Goal: Navigation & Orientation: Find specific page/section

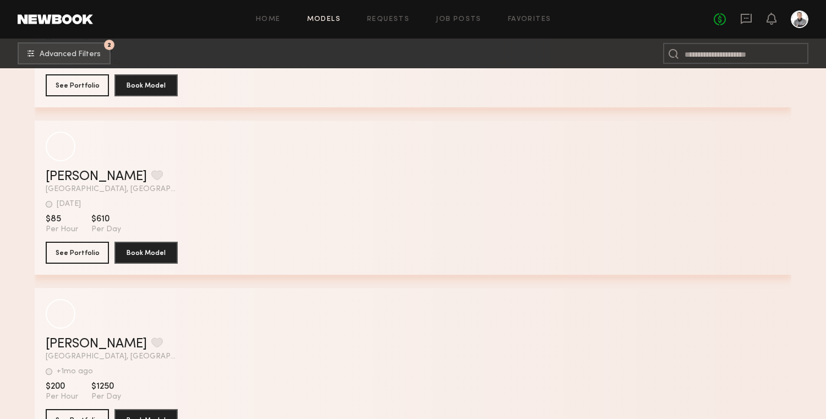
scroll to position [2483, 0]
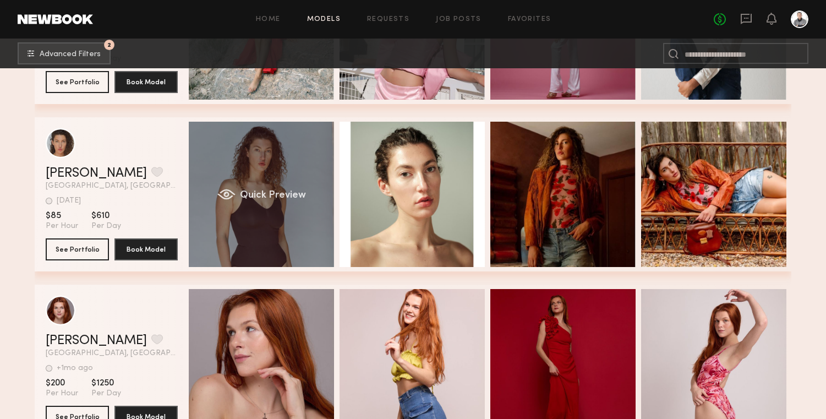
click at [246, 194] on span "Quick Preview" at bounding box center [273, 196] width 66 height 10
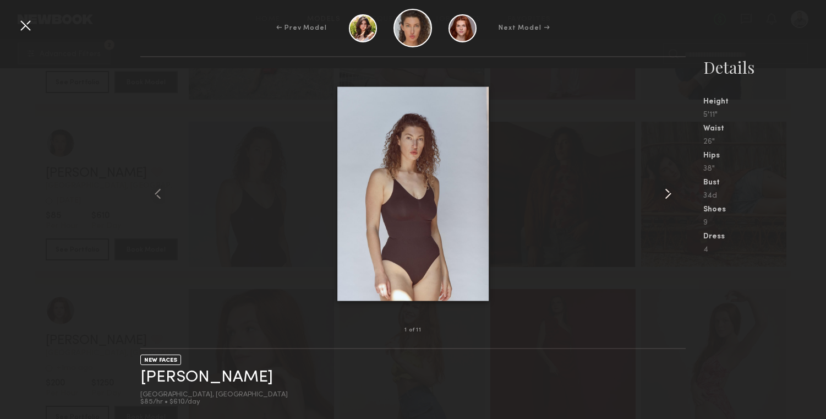
click at [666, 194] on common-icon at bounding box center [669, 194] width 18 height 18
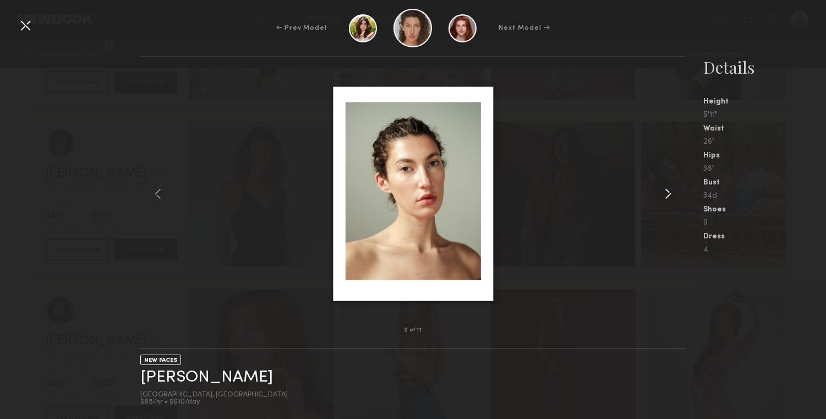
click at [666, 194] on common-icon at bounding box center [669, 194] width 18 height 18
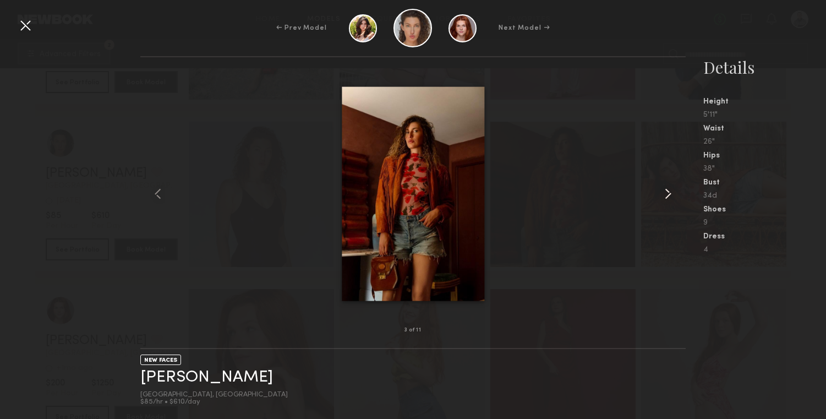
click at [666, 194] on common-icon at bounding box center [669, 194] width 18 height 18
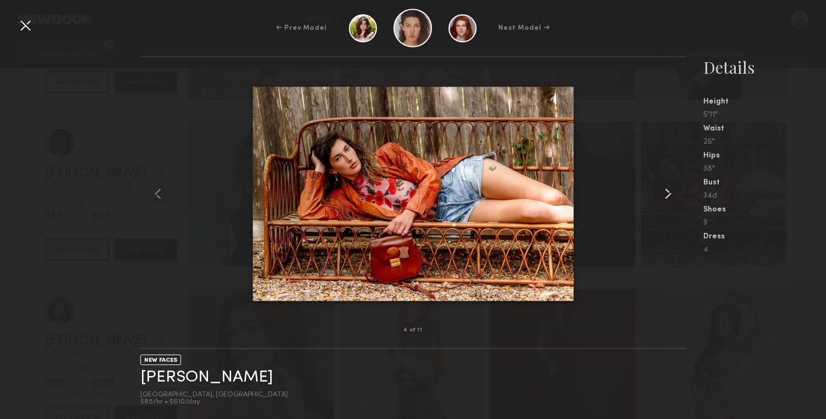
click at [666, 194] on common-icon at bounding box center [669, 194] width 18 height 18
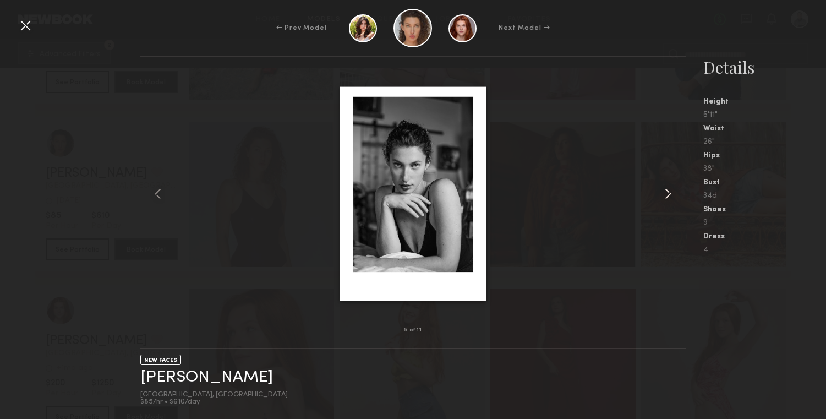
click at [666, 194] on common-icon at bounding box center [669, 194] width 18 height 18
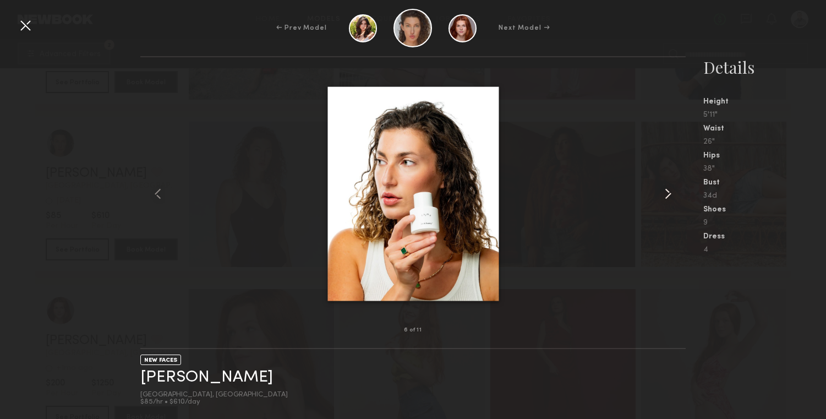
click at [666, 194] on common-icon at bounding box center [669, 194] width 18 height 18
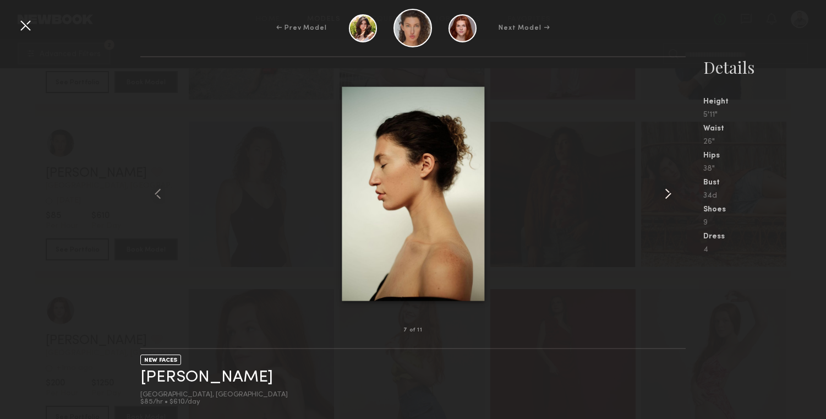
click at [666, 194] on common-icon at bounding box center [669, 194] width 18 height 18
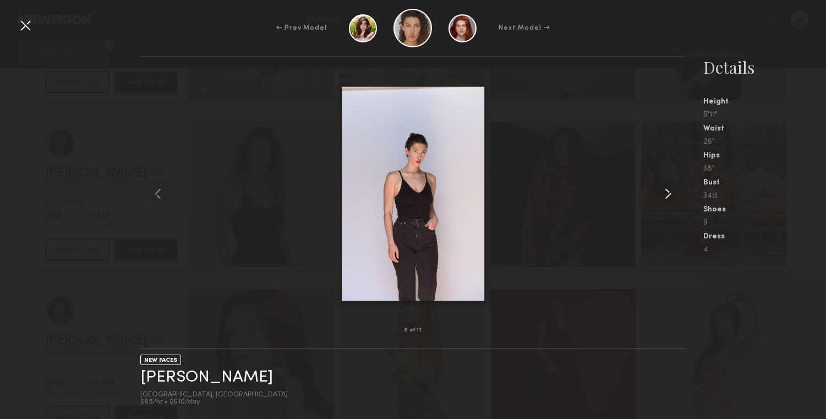
click at [666, 194] on common-icon at bounding box center [669, 194] width 18 height 18
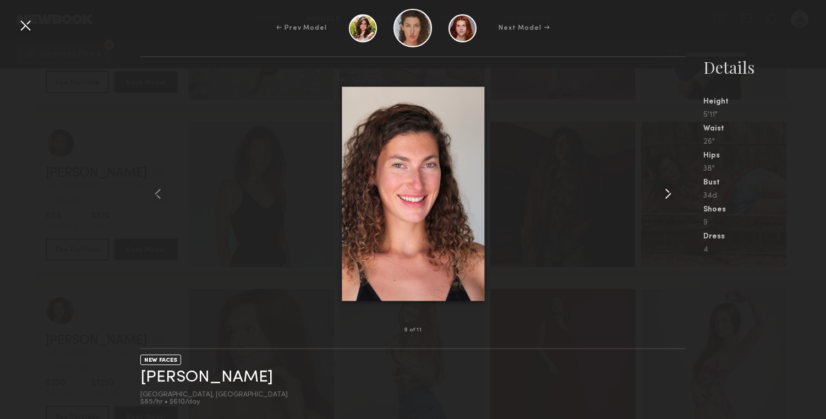
click at [666, 194] on common-icon at bounding box center [669, 194] width 18 height 18
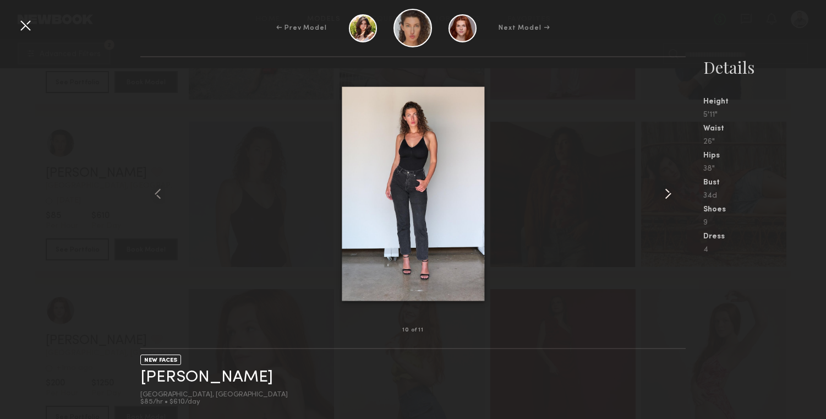
click at [666, 194] on common-icon at bounding box center [669, 194] width 18 height 18
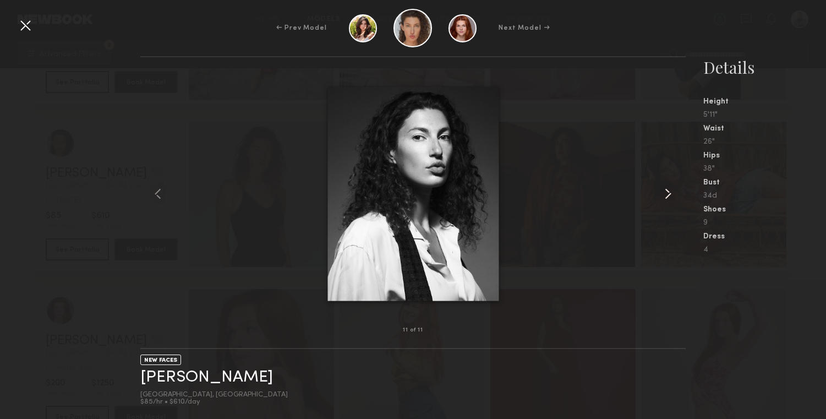
click at [666, 194] on common-icon at bounding box center [669, 194] width 18 height 18
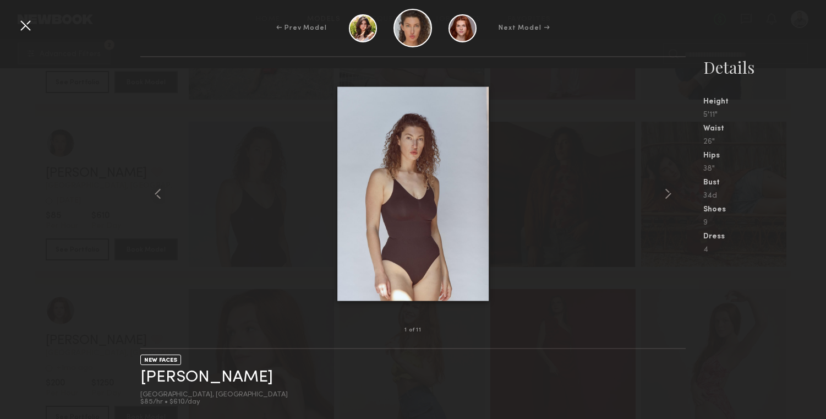
click at [28, 28] on div at bounding box center [26, 26] width 18 height 18
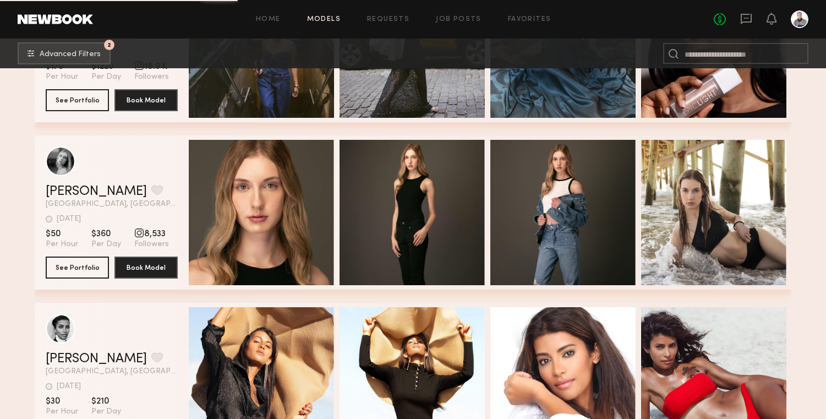
scroll to position [3471, 0]
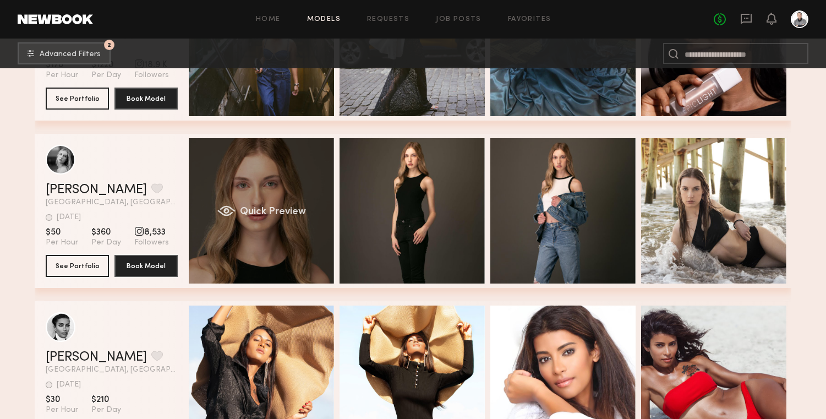
click at [278, 208] on span "Quick Preview" at bounding box center [273, 212] width 66 height 10
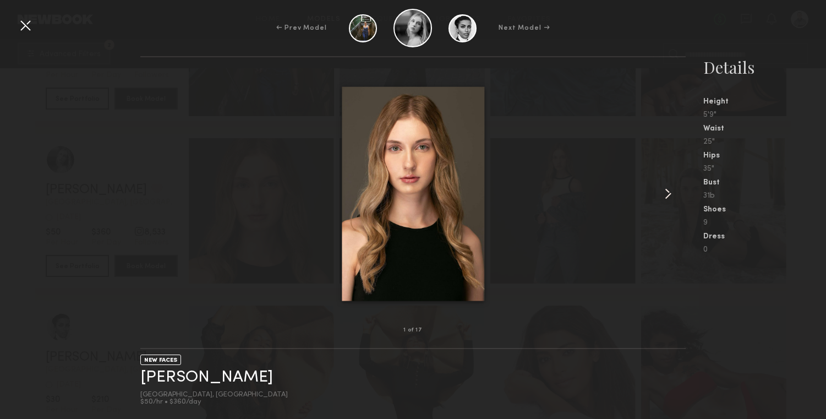
click at [672, 195] on common-icon at bounding box center [669, 194] width 18 height 18
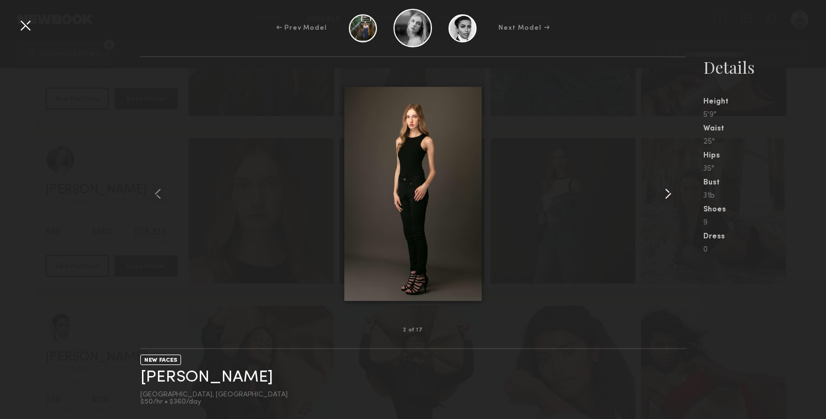
click at [672, 195] on common-icon at bounding box center [669, 194] width 18 height 18
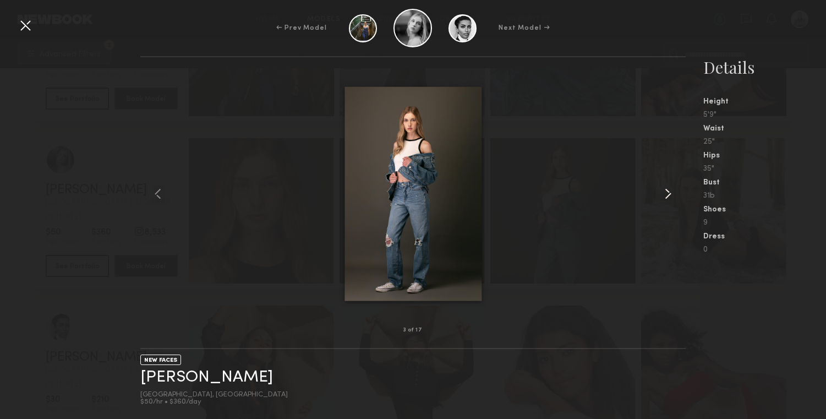
click at [672, 195] on common-icon at bounding box center [669, 194] width 18 height 18
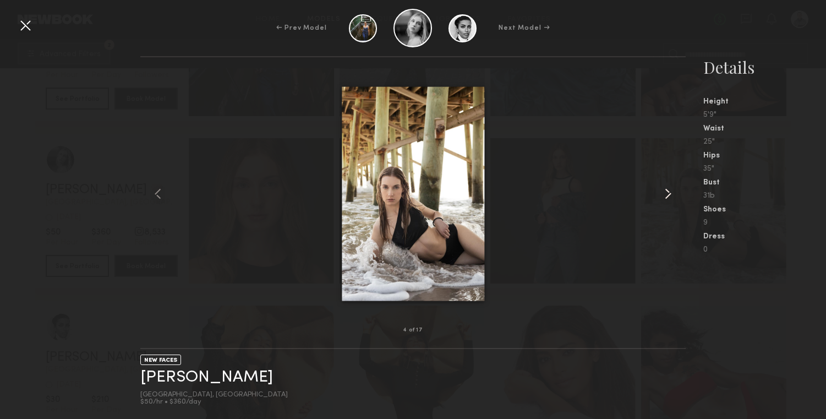
click at [672, 195] on common-icon at bounding box center [669, 194] width 18 height 18
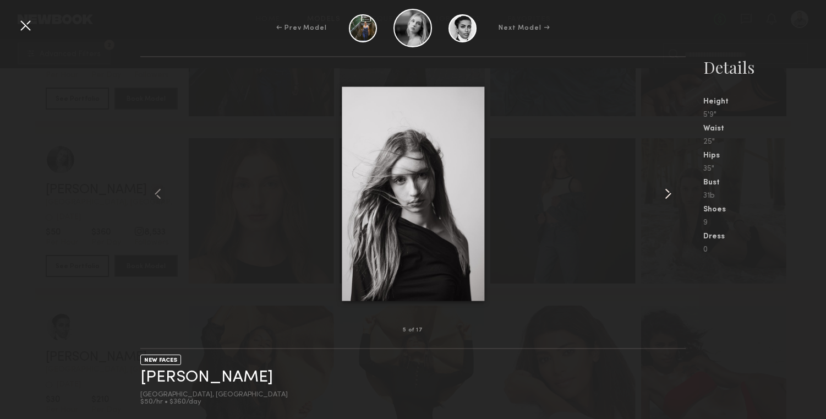
click at [672, 195] on common-icon at bounding box center [669, 194] width 18 height 18
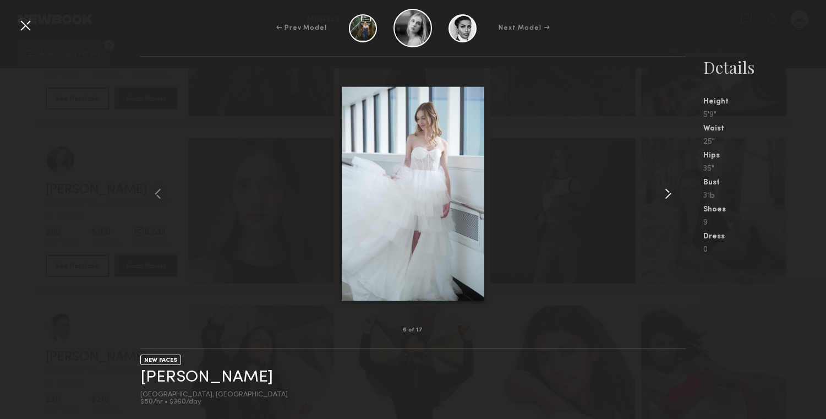
click at [672, 195] on common-icon at bounding box center [669, 194] width 18 height 18
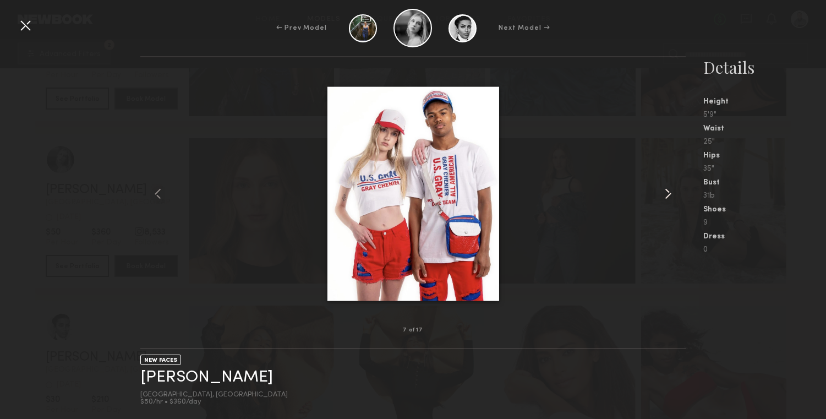
click at [672, 195] on common-icon at bounding box center [669, 194] width 18 height 18
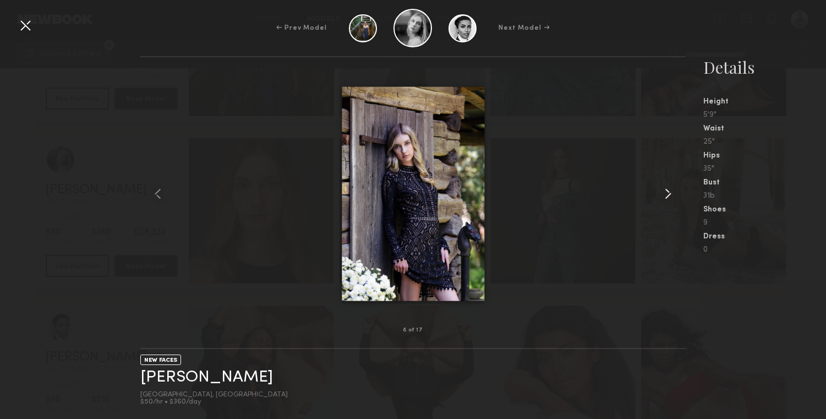
click at [672, 195] on common-icon at bounding box center [669, 194] width 18 height 18
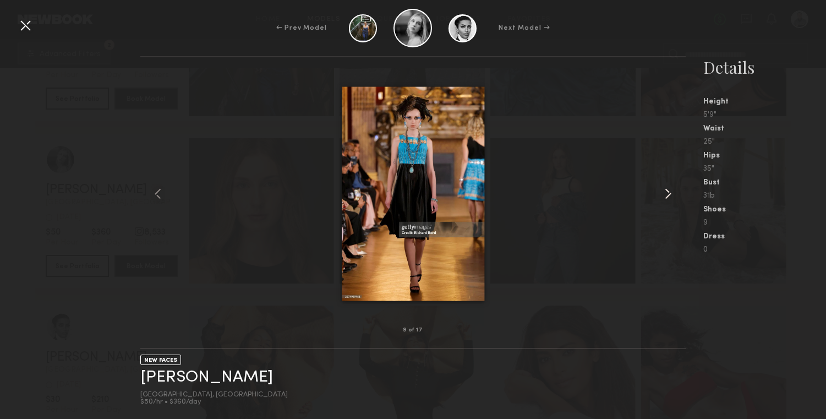
click at [672, 195] on common-icon at bounding box center [669, 194] width 18 height 18
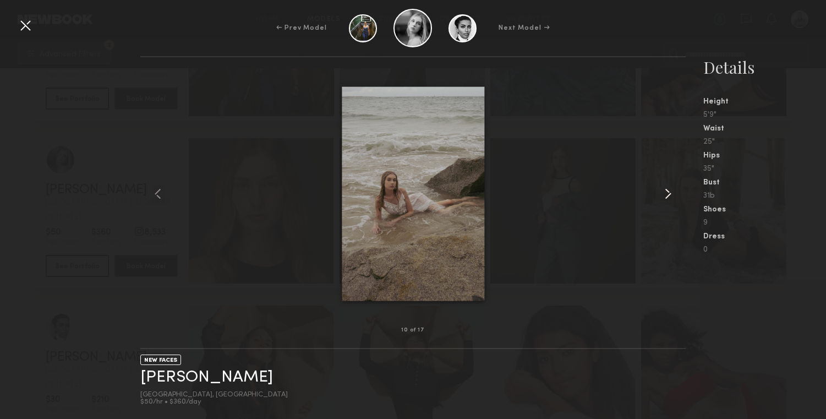
click at [672, 195] on common-icon at bounding box center [669, 194] width 18 height 18
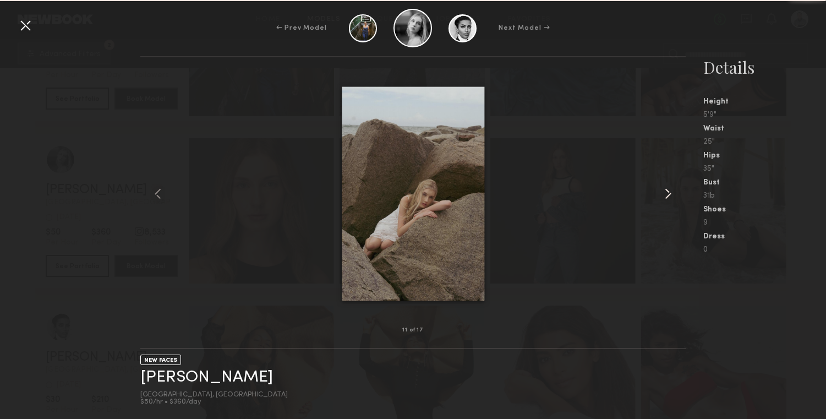
click at [672, 195] on common-icon at bounding box center [669, 194] width 18 height 18
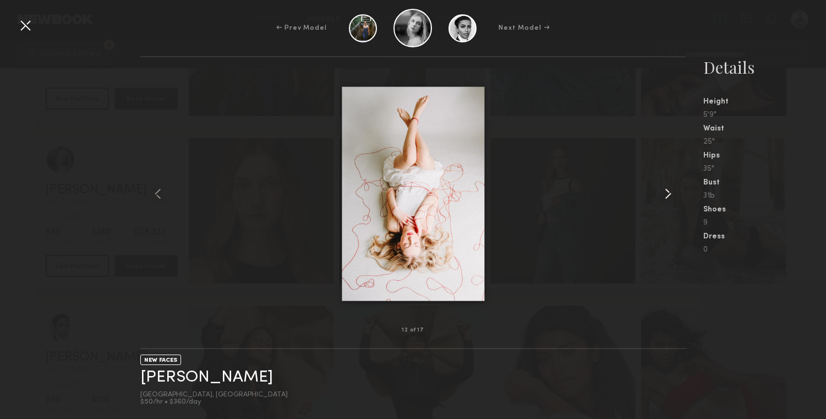
click at [672, 195] on common-icon at bounding box center [669, 194] width 18 height 18
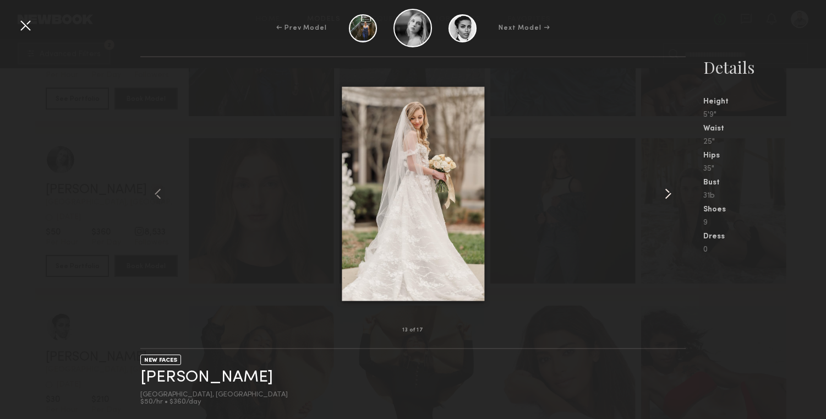
click at [672, 195] on common-icon at bounding box center [669, 194] width 18 height 18
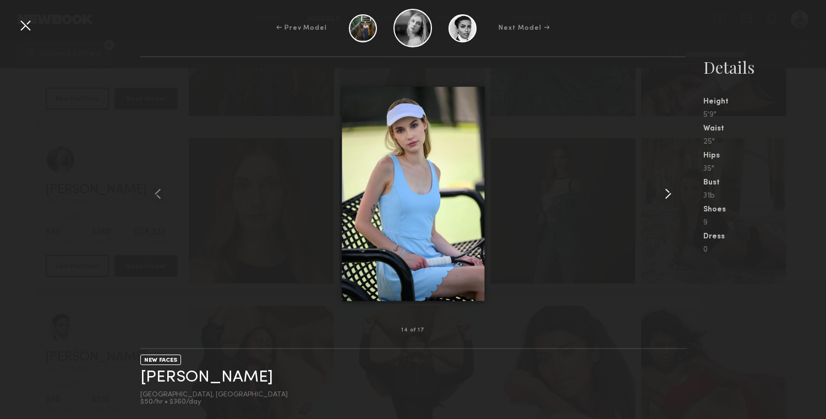
click at [672, 195] on common-icon at bounding box center [669, 194] width 18 height 18
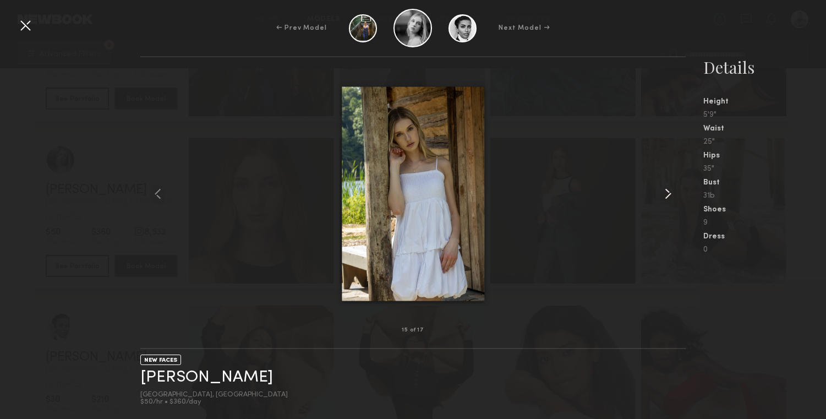
click at [672, 195] on common-icon at bounding box center [669, 194] width 18 height 18
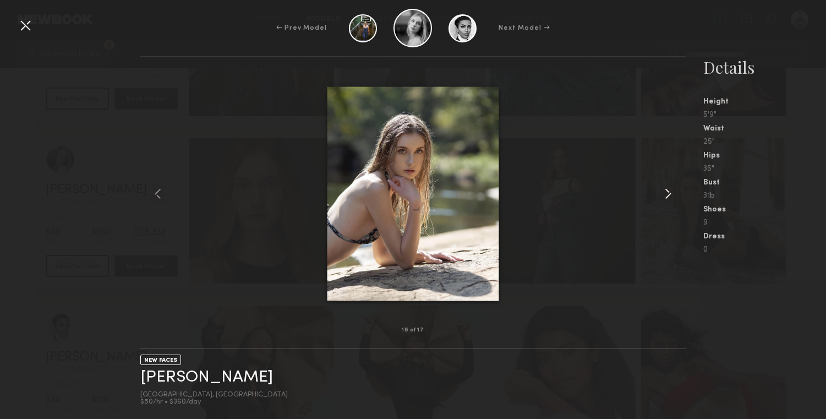
click at [672, 195] on common-icon at bounding box center [669, 194] width 18 height 18
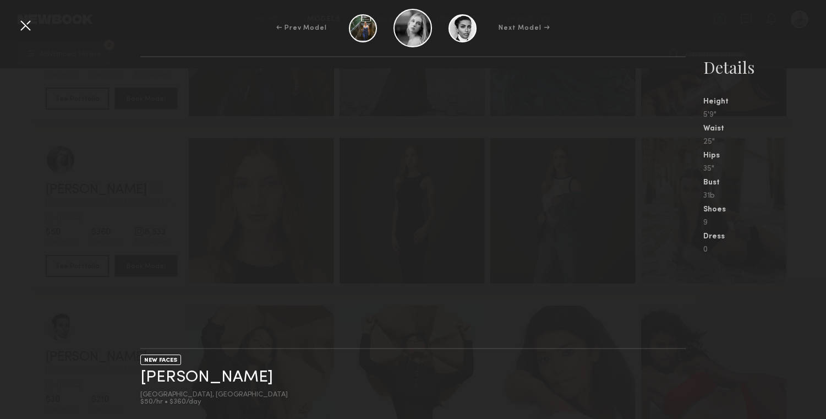
click at [670, 195] on nb-gallery-light at bounding box center [413, 202] width 546 height 293
click at [26, 25] on div at bounding box center [26, 26] width 18 height 18
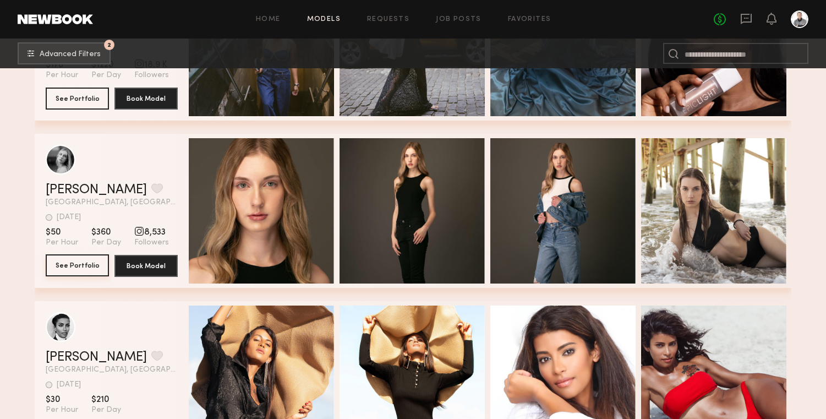
click at [78, 266] on button "See Portfolio" at bounding box center [77, 265] width 63 height 22
click at [136, 231] on div "grid" at bounding box center [139, 231] width 10 height 10
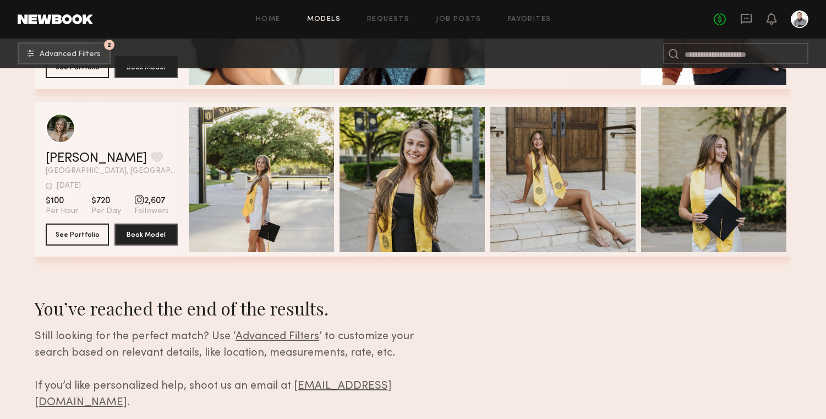
scroll to position [5847, 0]
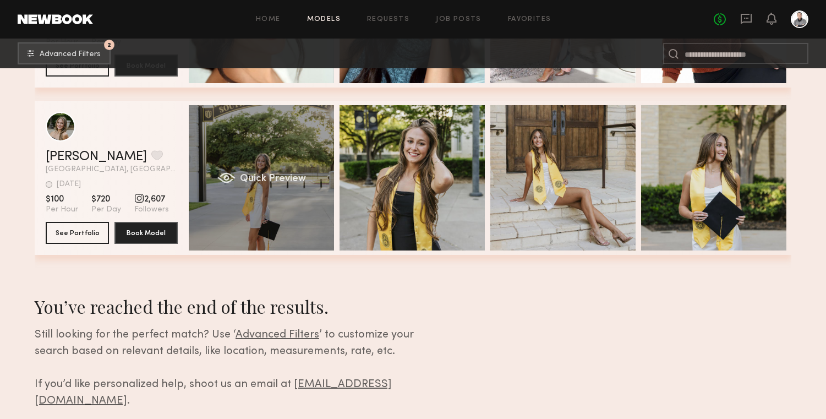
click at [262, 176] on span "Quick Preview" at bounding box center [273, 179] width 66 height 10
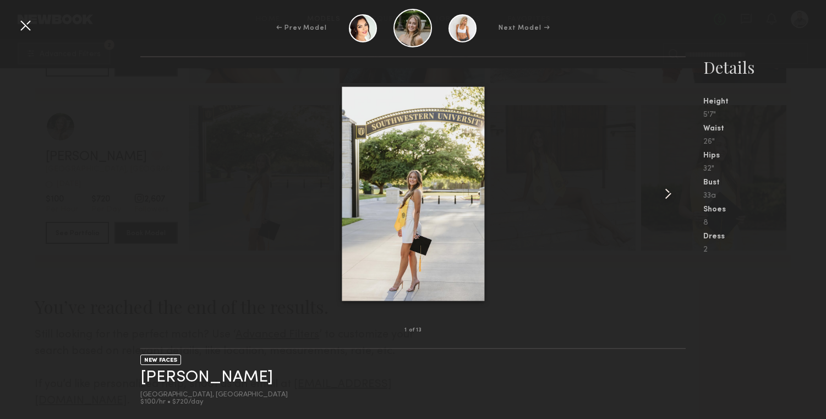
click at [671, 195] on common-icon at bounding box center [669, 194] width 18 height 18
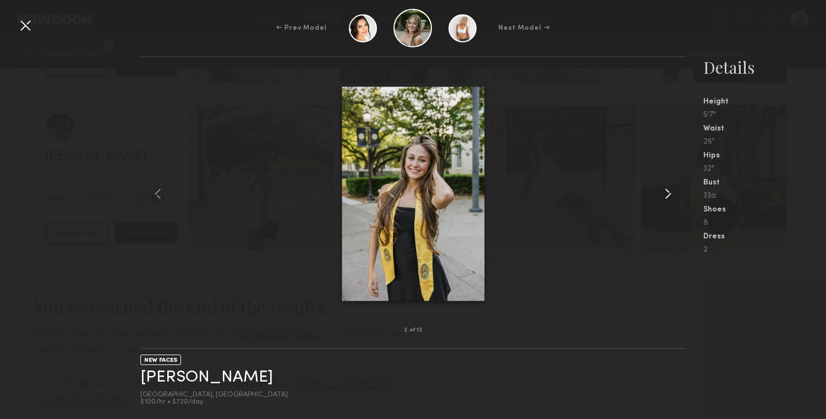
click at [670, 195] on common-icon at bounding box center [669, 194] width 18 height 18
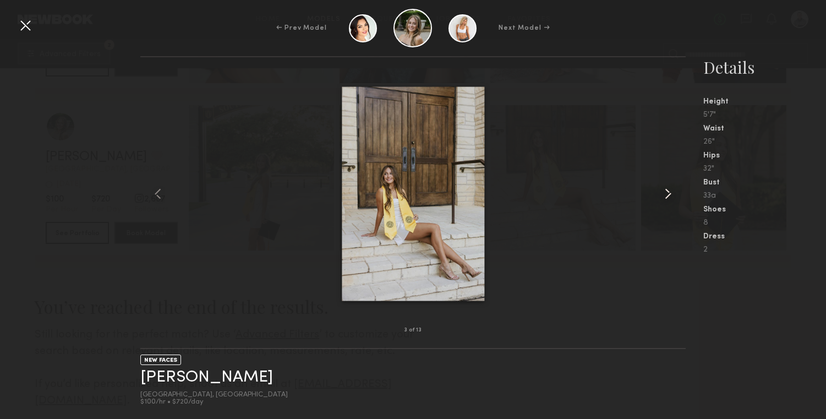
click at [670, 195] on common-icon at bounding box center [669, 194] width 18 height 18
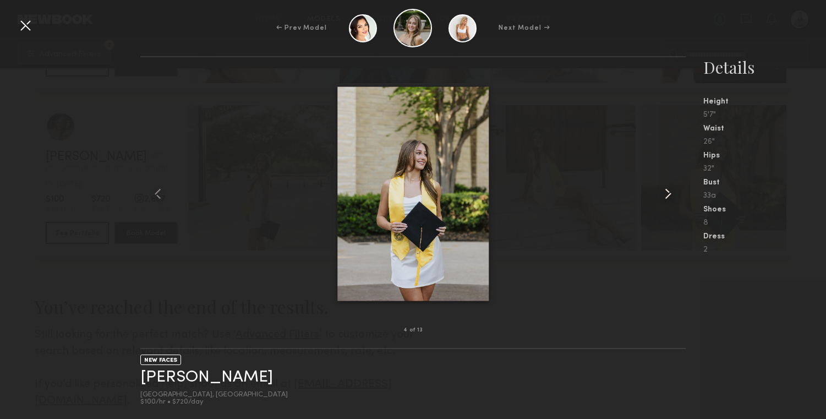
click at [670, 195] on common-icon at bounding box center [669, 194] width 18 height 18
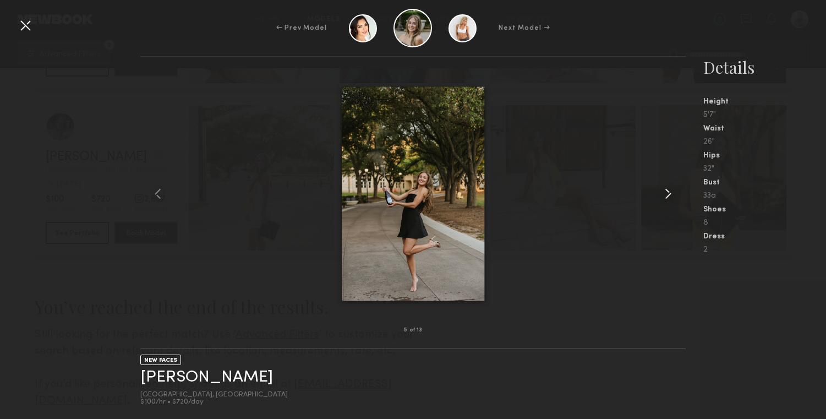
click at [670, 195] on common-icon at bounding box center [669, 194] width 18 height 18
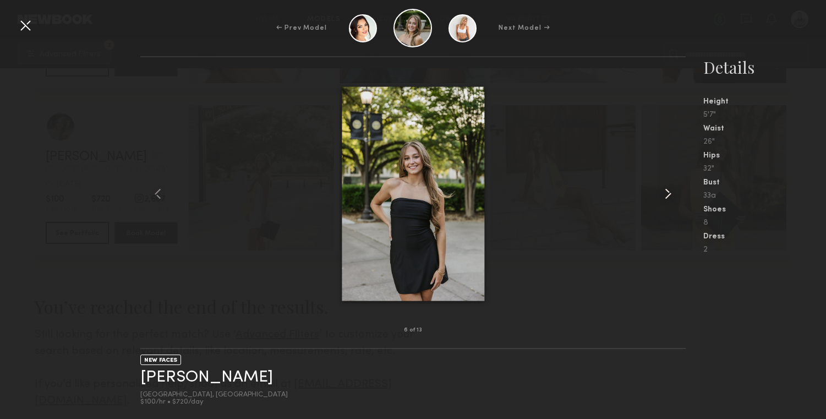
click at [670, 195] on common-icon at bounding box center [669, 194] width 18 height 18
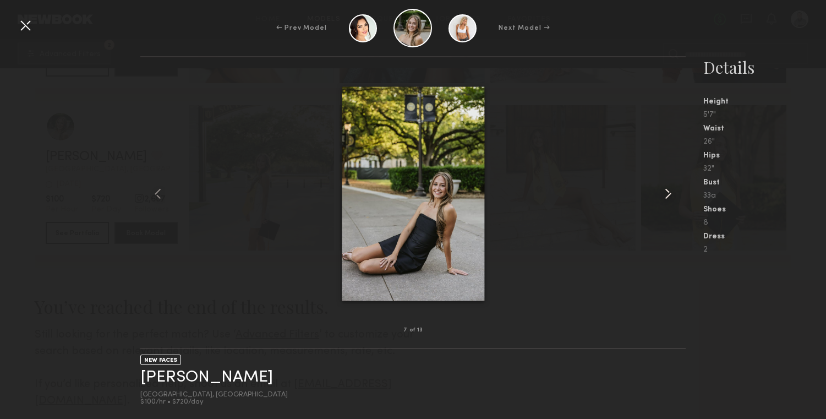
click at [670, 195] on common-icon at bounding box center [669, 194] width 18 height 18
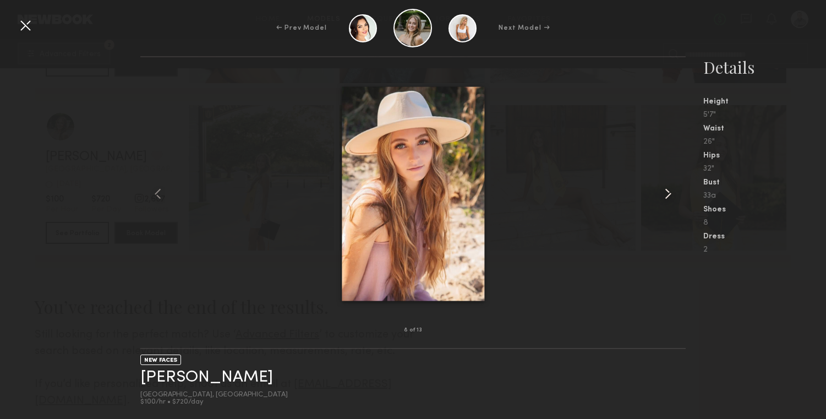
click at [670, 195] on common-icon at bounding box center [669, 194] width 18 height 18
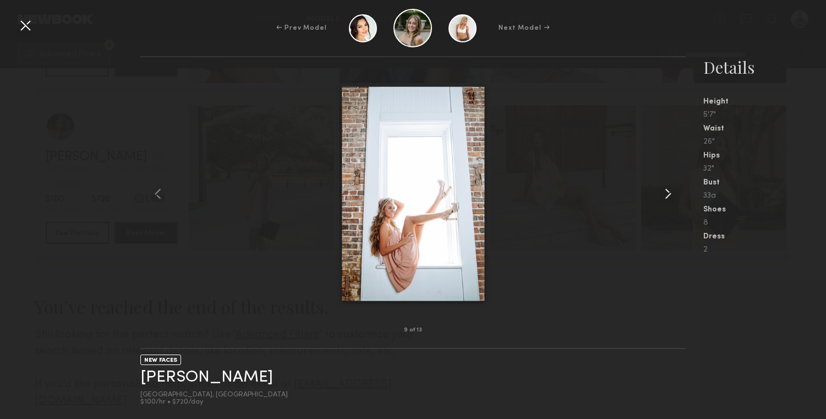
click at [670, 195] on common-icon at bounding box center [669, 194] width 18 height 18
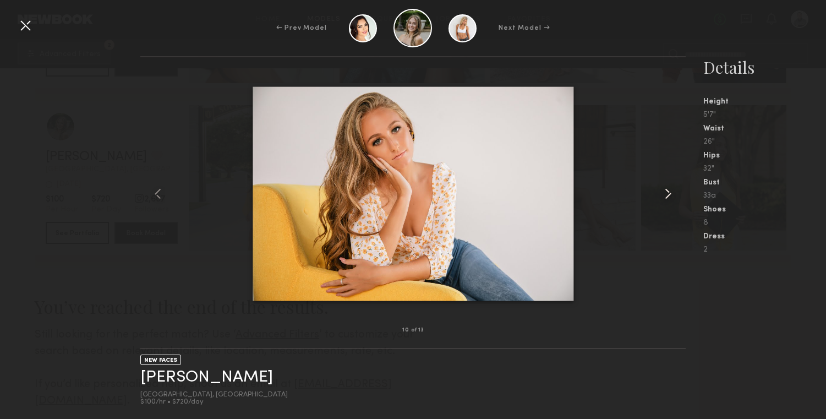
click at [670, 195] on common-icon at bounding box center [669, 194] width 18 height 18
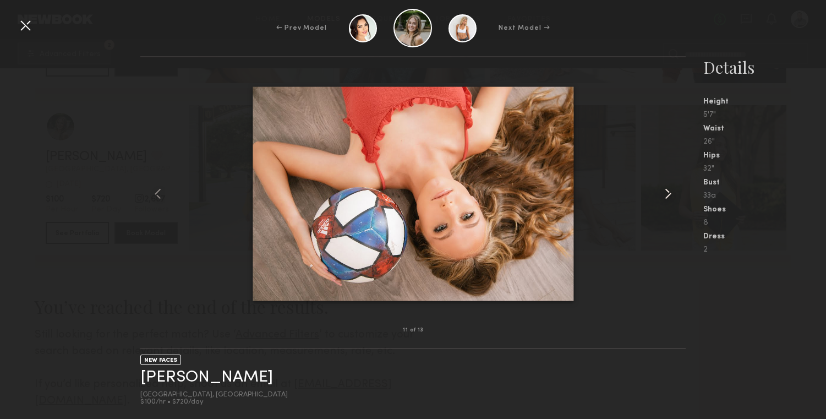
click at [670, 195] on common-icon at bounding box center [669, 194] width 18 height 18
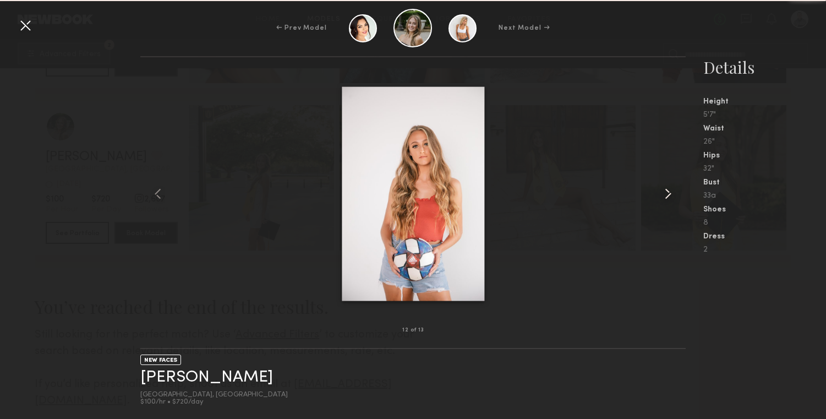
click at [670, 195] on common-icon at bounding box center [669, 194] width 18 height 18
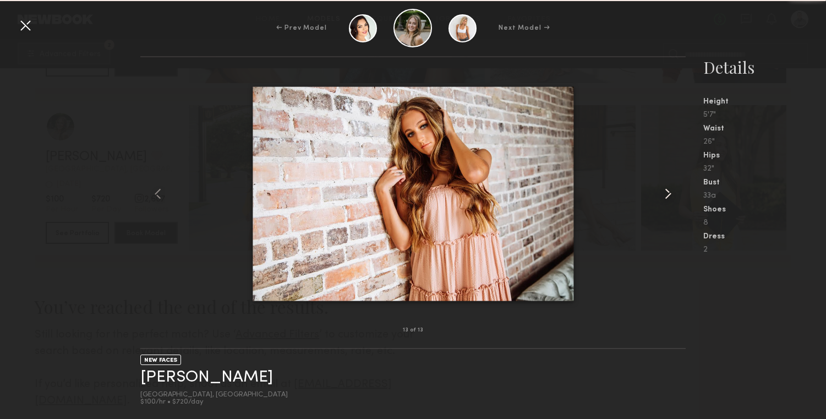
click at [670, 195] on common-icon at bounding box center [669, 194] width 18 height 18
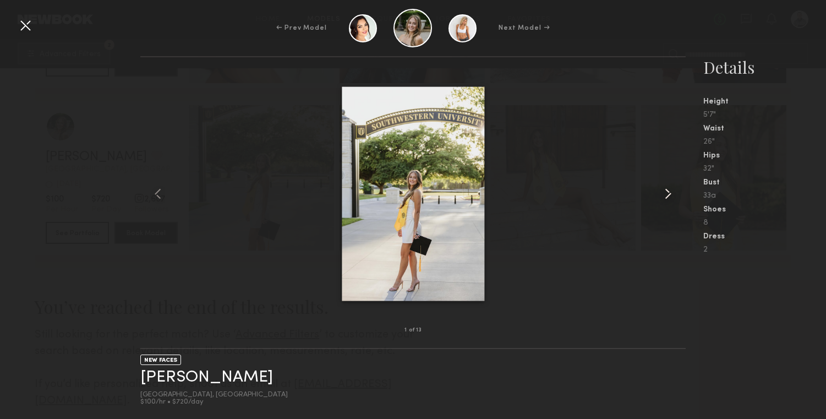
click at [670, 195] on common-icon at bounding box center [669, 194] width 18 height 18
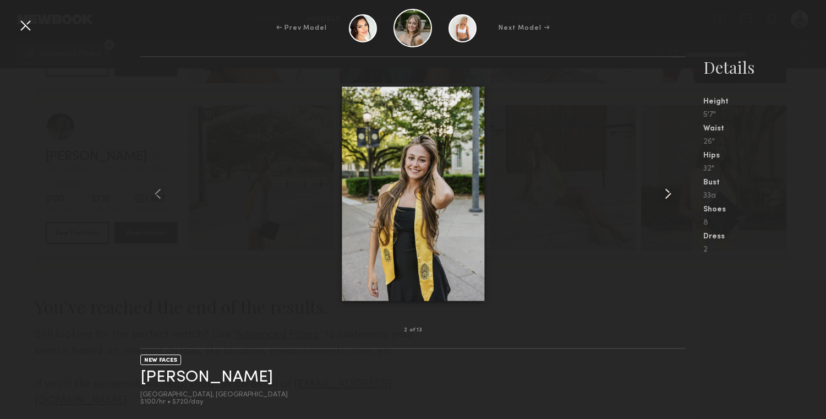
click at [670, 195] on common-icon at bounding box center [669, 194] width 18 height 18
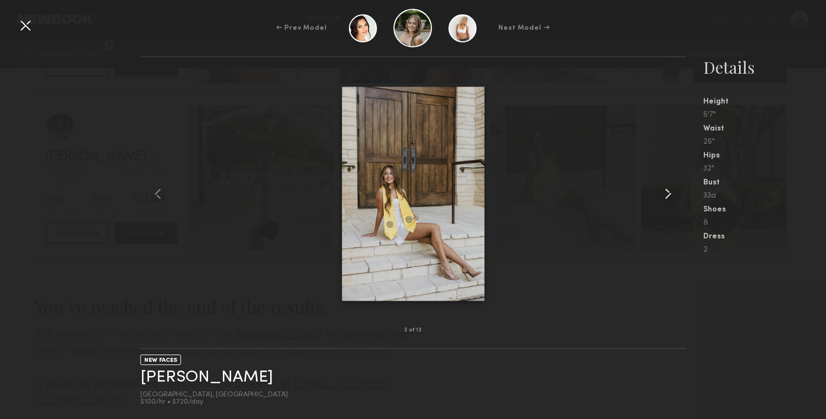
click at [670, 195] on common-icon at bounding box center [669, 194] width 18 height 18
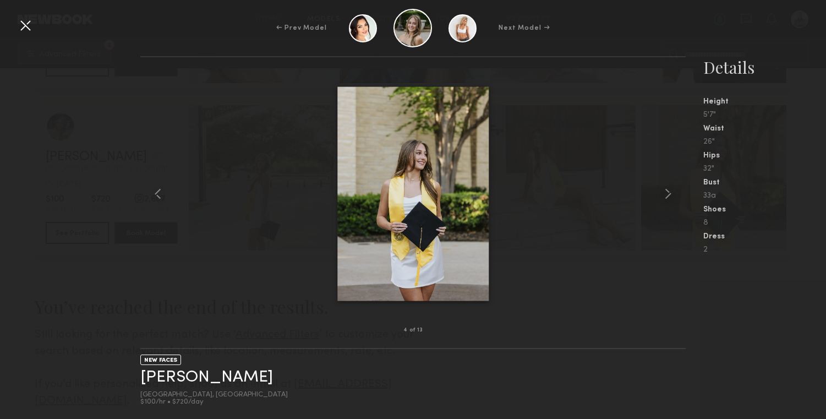
click at [28, 26] on div at bounding box center [26, 26] width 18 height 18
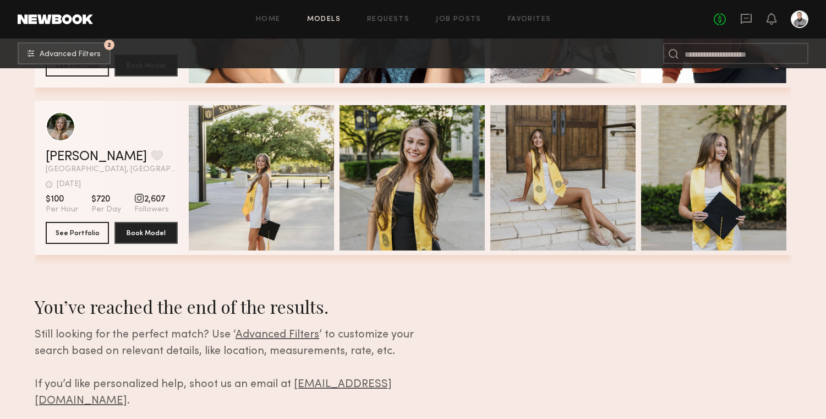
scroll to position [5870, 0]
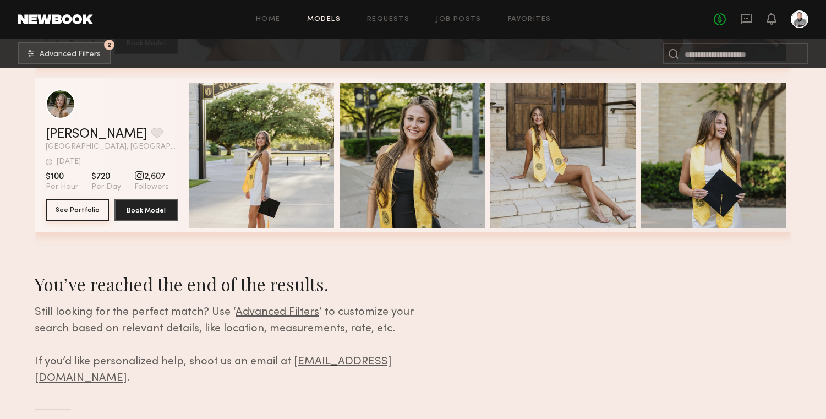
click at [79, 209] on button "See Portfolio" at bounding box center [77, 210] width 63 height 22
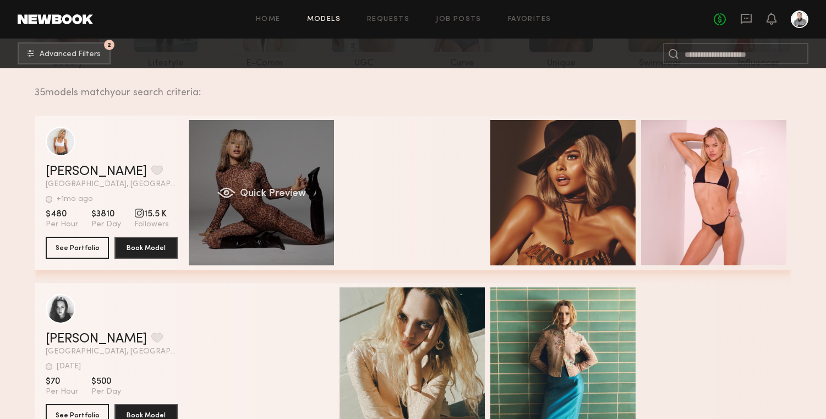
scroll to position [144, 0]
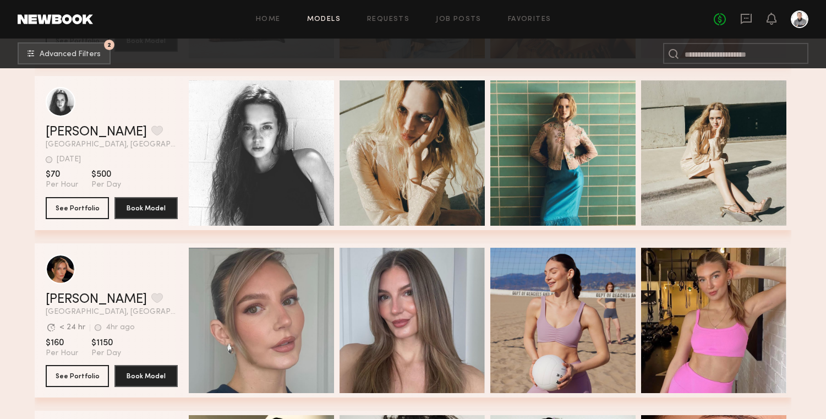
scroll to position [349, 0]
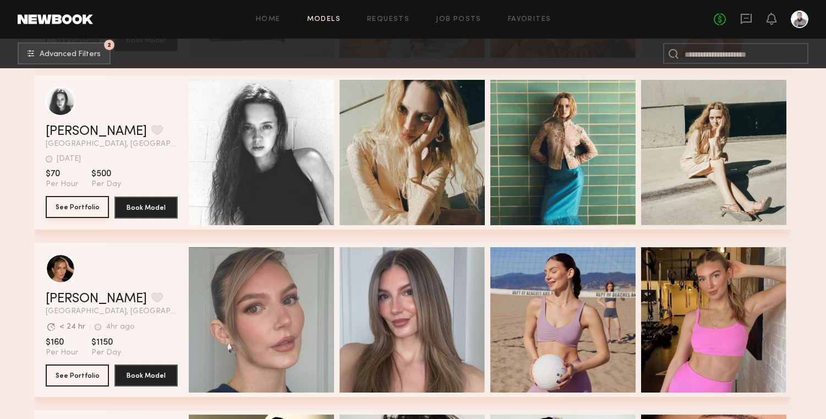
click at [76, 207] on button "See Portfolio" at bounding box center [77, 207] width 63 height 22
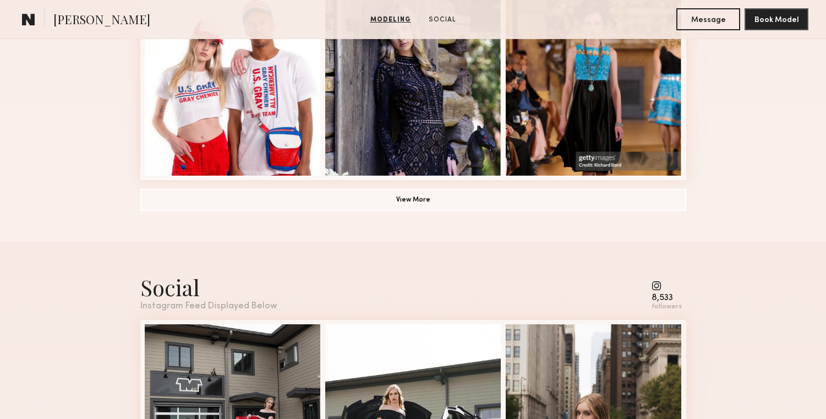
scroll to position [692, 0]
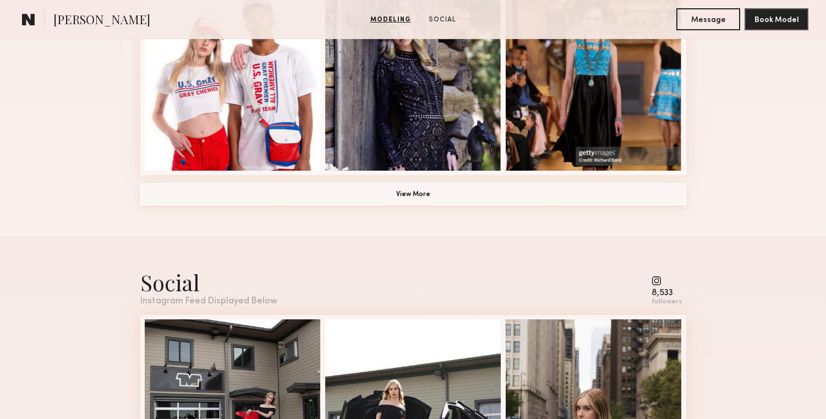
click at [415, 199] on button "View More" at bounding box center [413, 194] width 546 height 22
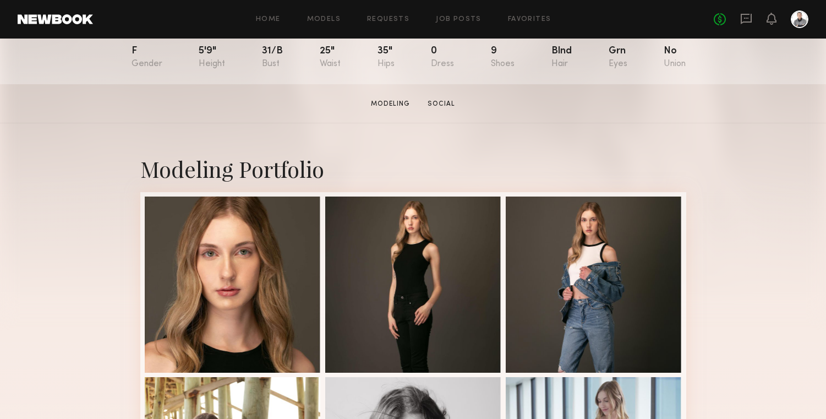
scroll to position [0, 0]
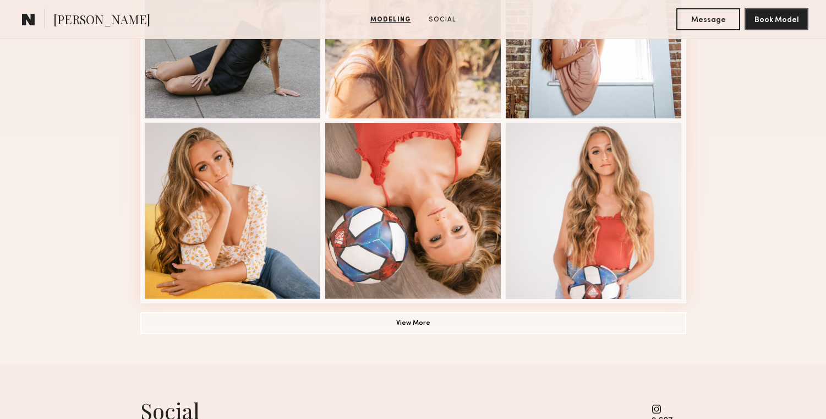
scroll to position [746, 0]
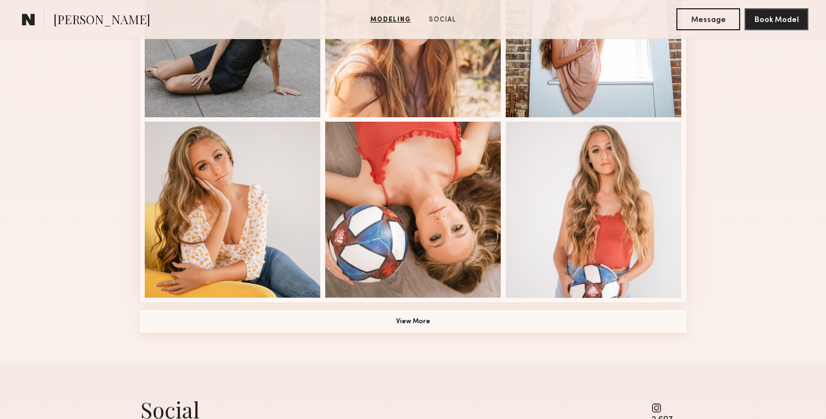
click at [402, 329] on button "View More" at bounding box center [413, 322] width 546 height 22
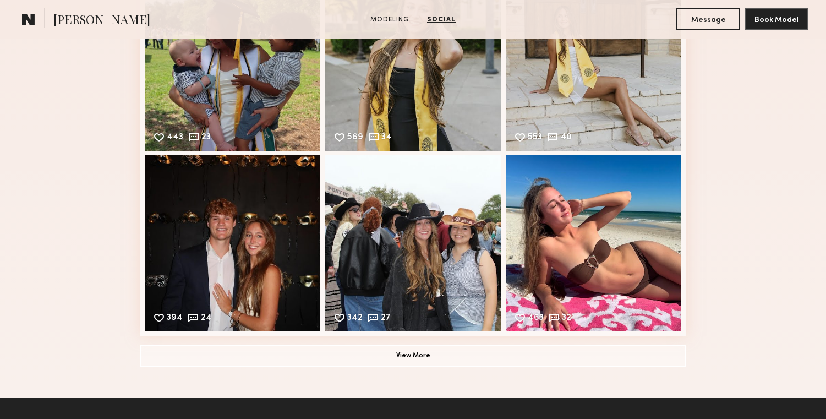
scroll to position [1368, 0]
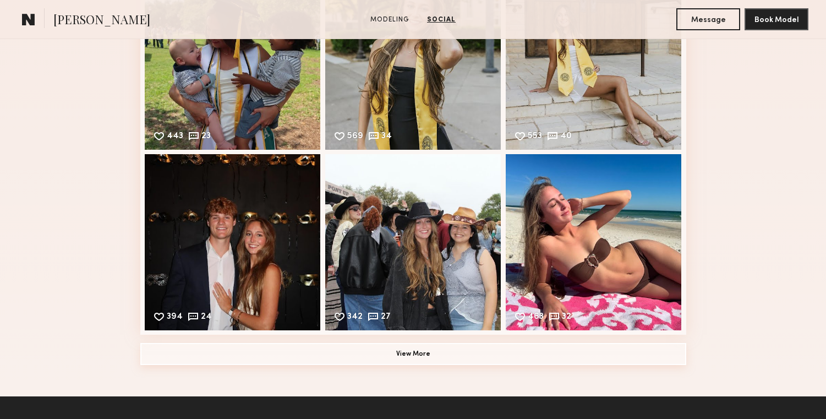
click at [410, 354] on button "View More" at bounding box center [413, 354] width 546 height 22
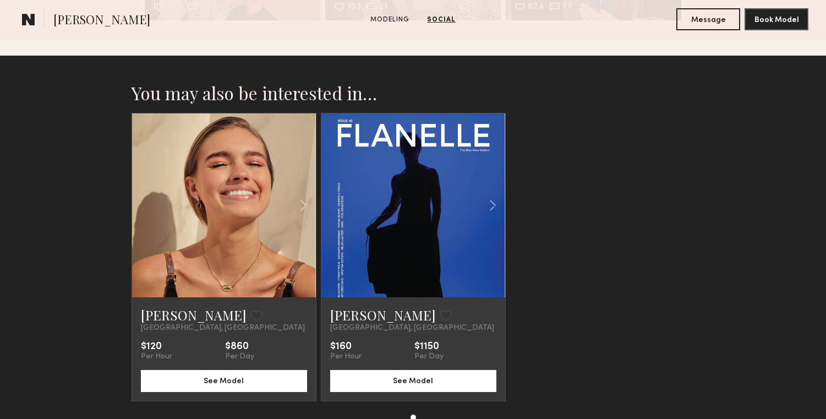
scroll to position [2044, 0]
